Goal: Find specific page/section: Find specific page/section

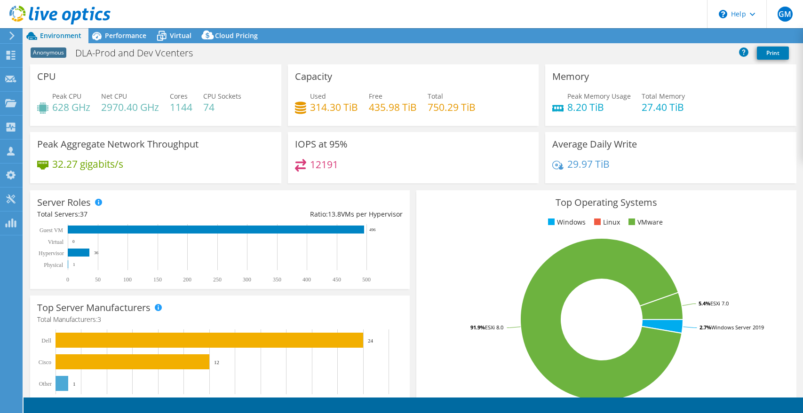
select select "USD"
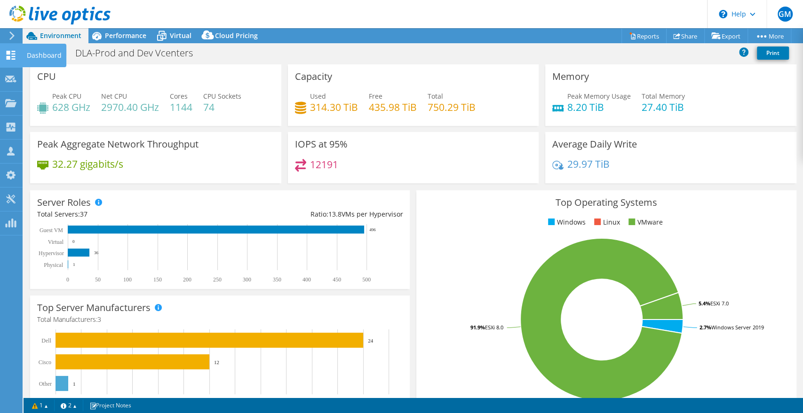
click at [9, 51] on use at bounding box center [11, 55] width 9 height 9
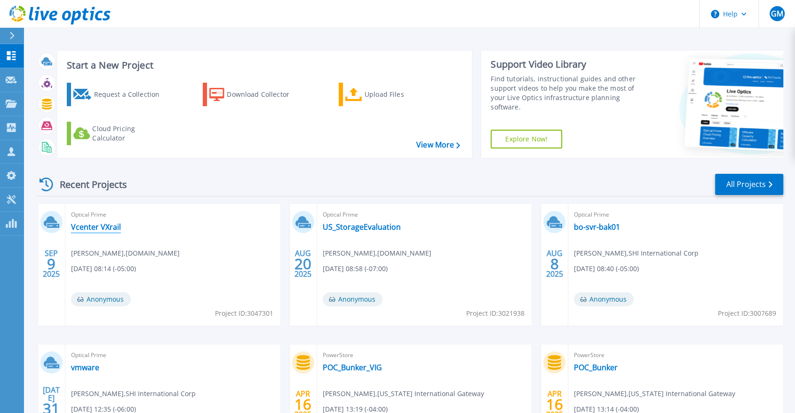
click at [107, 228] on link "Vcenter VXrail" at bounding box center [96, 226] width 50 height 9
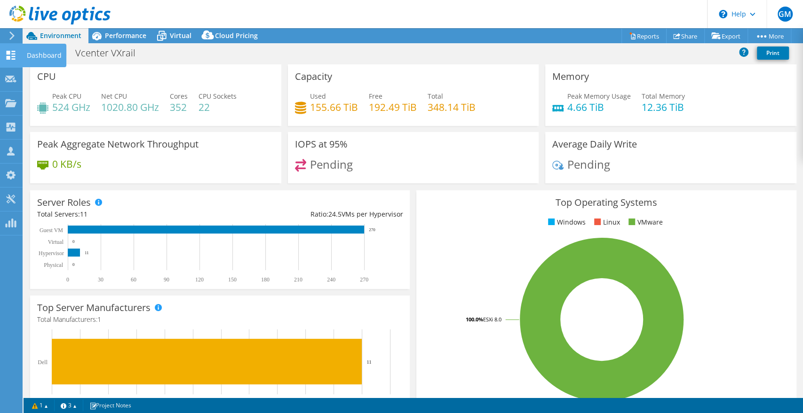
click at [15, 55] on icon at bounding box center [10, 55] width 11 height 9
